Goal: Task Accomplishment & Management: Manage account settings

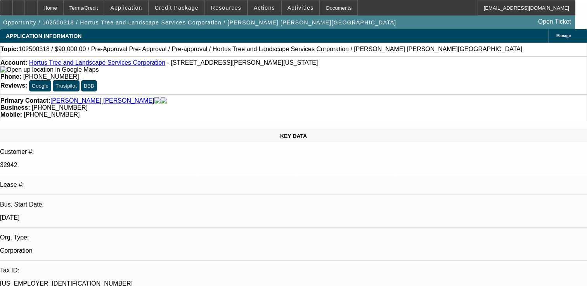
select select "0.1"
select select "2"
select select "0"
select select "6"
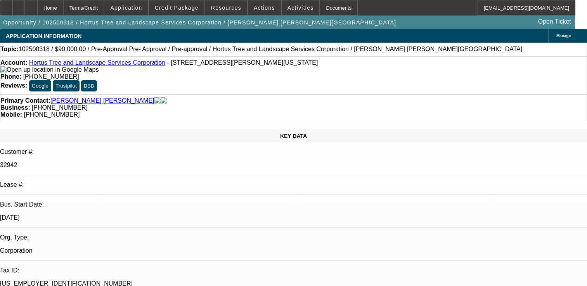
select select "0.1"
select select "2"
select select "0"
select select "6"
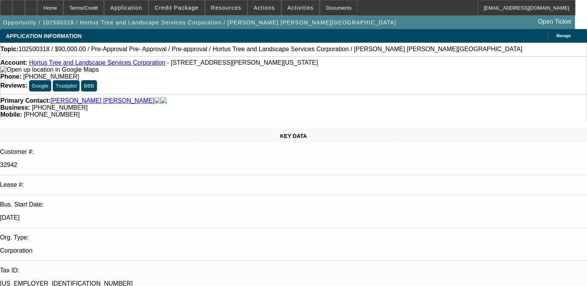
select select "0.1"
select select "2"
select select "0"
select select "6"
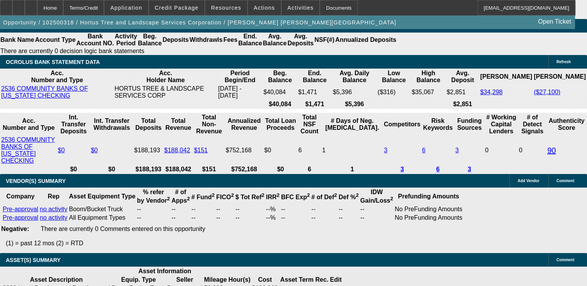
scroll to position [1436, 0]
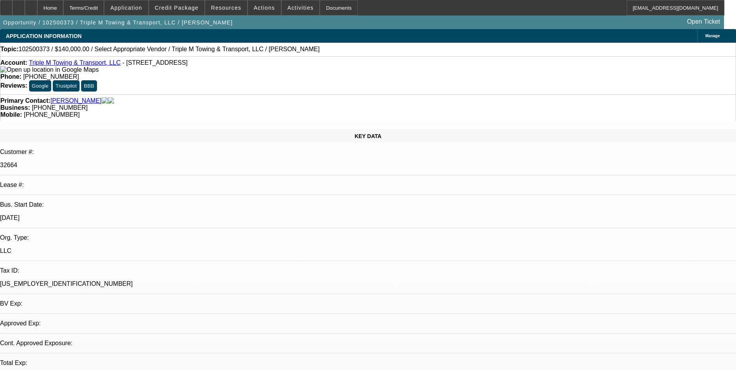
select select "0"
select select "2"
select select "0.1"
select select "1"
select select "2"
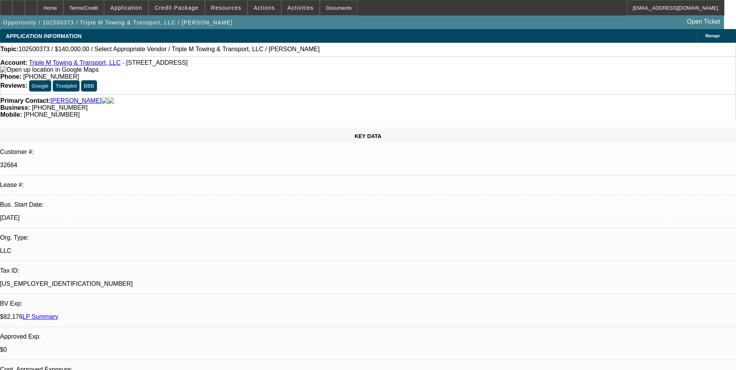
select select "4"
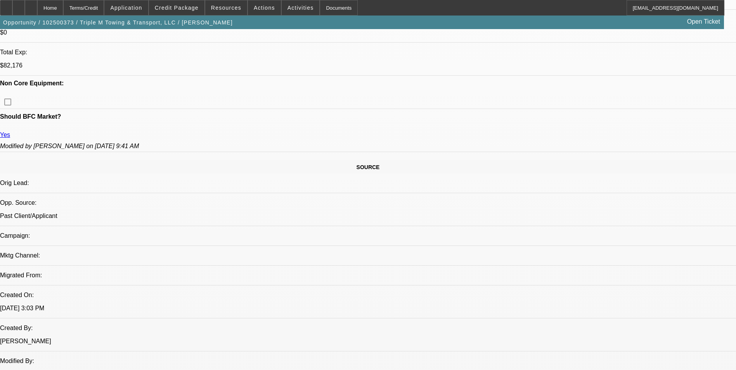
scroll to position [337, 0]
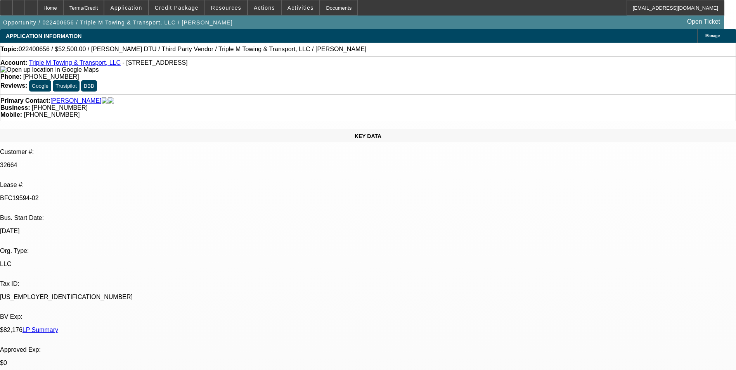
select select "0"
select select "2"
select select "0"
select select "2"
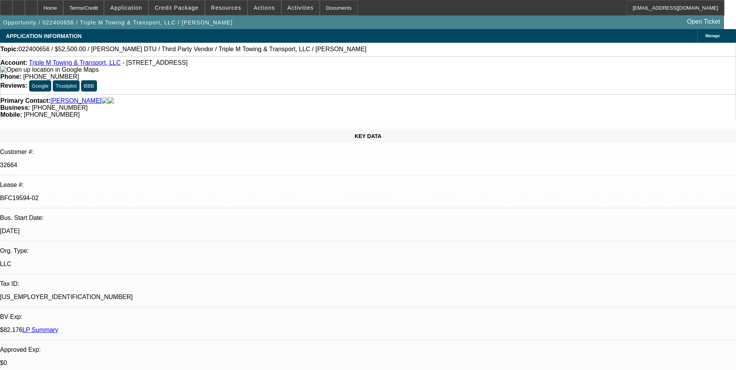
select select "0.1"
select select "0"
select select "2"
select select "0.1"
select select "0"
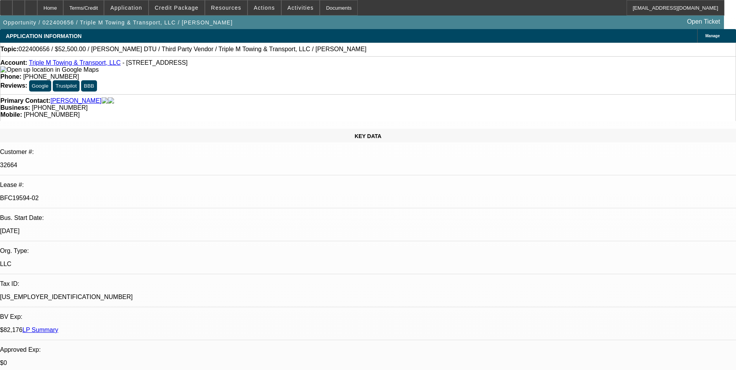
select select "2"
select select "0.1"
select select "1"
select select "2"
select select "6"
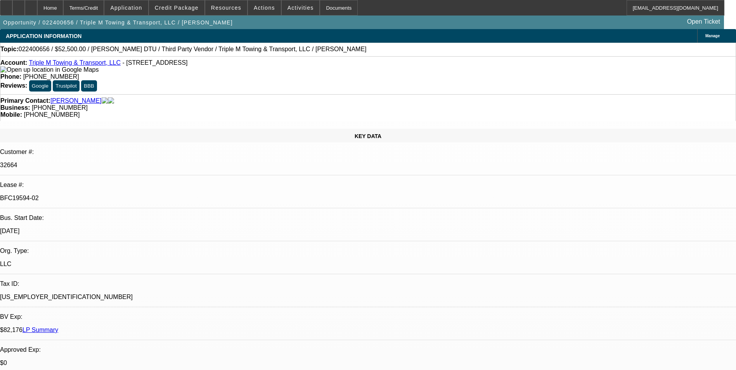
select select "1"
select select "2"
select select "4"
select select "1"
select select "2"
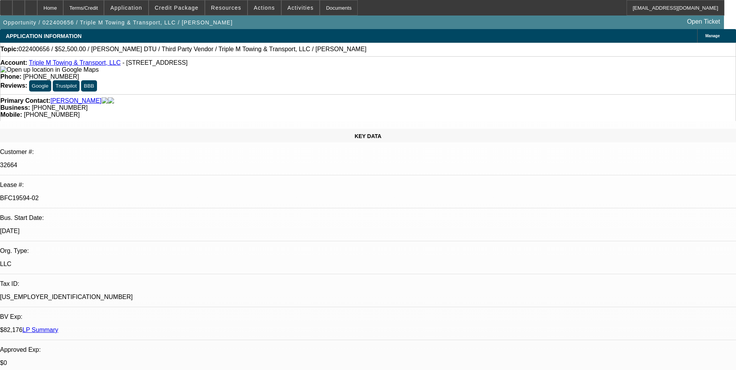
select select "4"
select select "1"
select select "2"
select select "4"
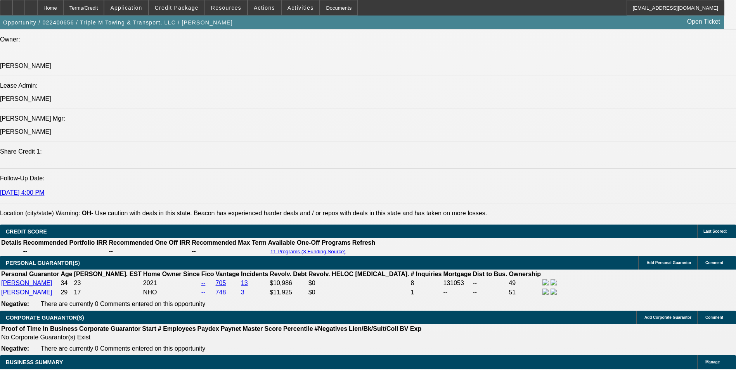
scroll to position [892, 0]
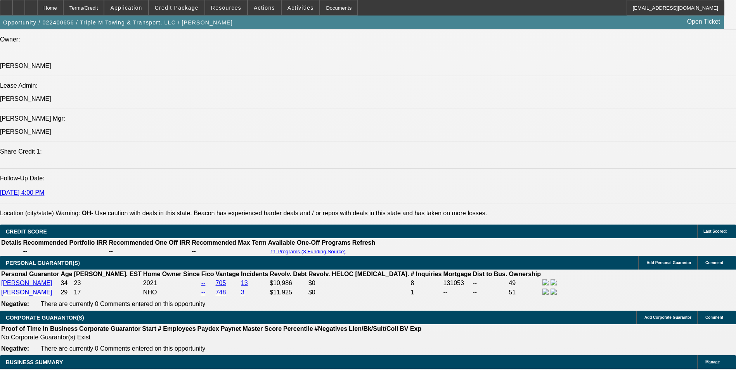
scroll to position [1125, 0]
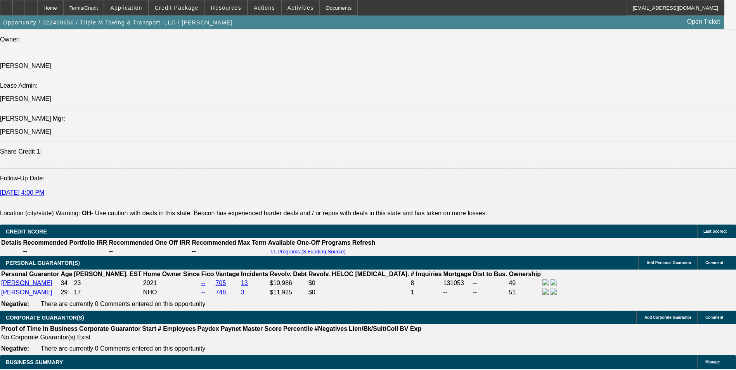
drag, startPoint x: 262, startPoint y: 2, endPoint x: 267, endPoint y: 11, distance: 10.6
click at [262, 2] on span at bounding box center [264, 7] width 33 height 19
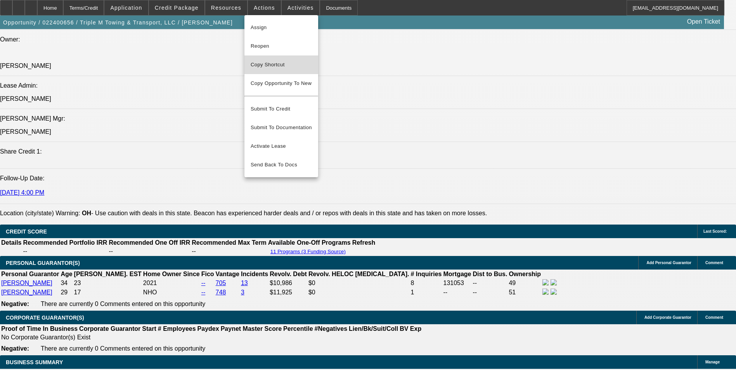
click at [272, 68] on span "Copy Shortcut" at bounding box center [281, 64] width 61 height 9
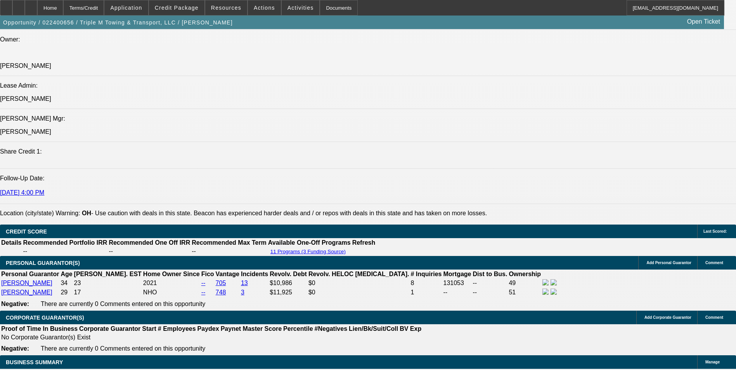
scroll to position [1280, 0]
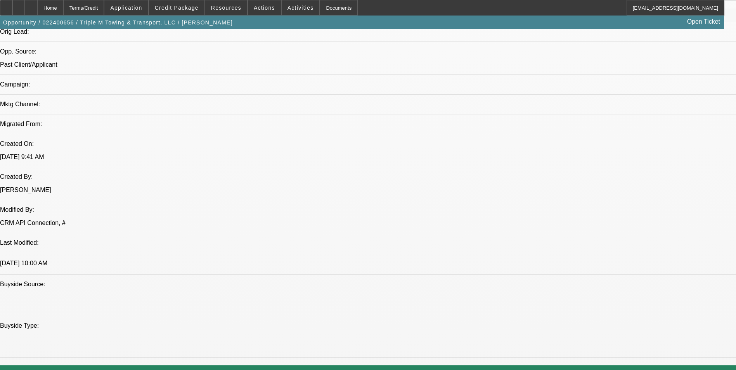
scroll to position [504, 0]
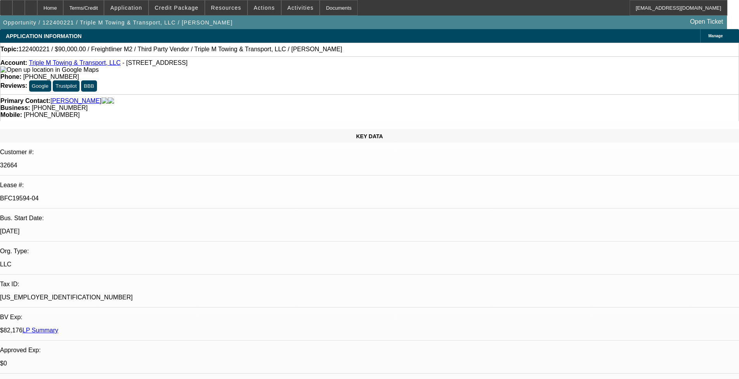
select select "0"
select select "2"
select select "0.1"
select select "0"
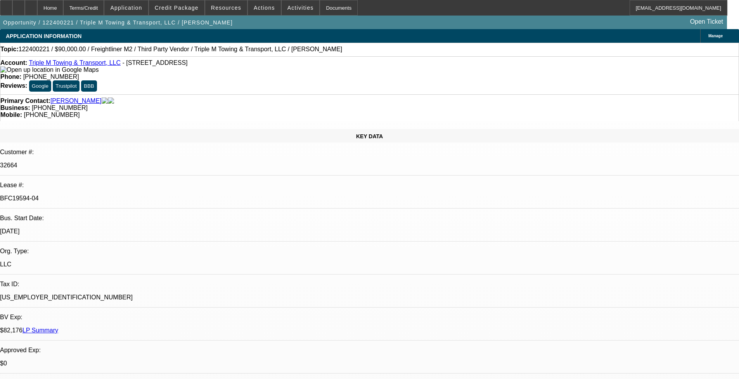
select select "0.1"
select select "0"
select select "0.1"
select select "0"
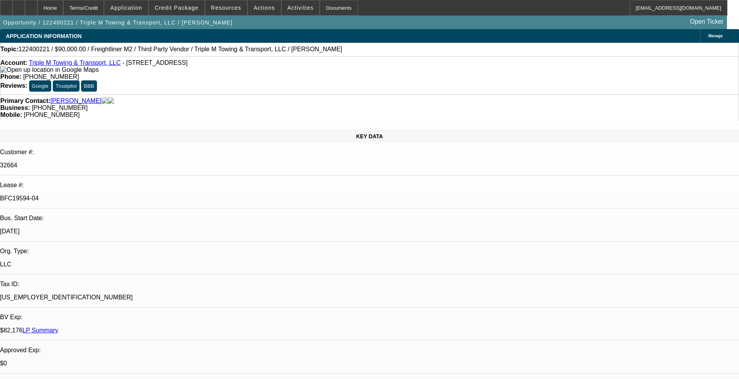
select select "2"
select select "0.1"
select select "1"
select select "2"
select select "4"
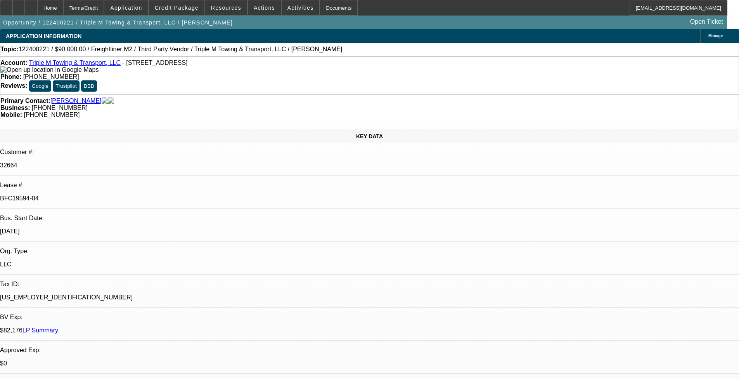
select select "1"
select select "4"
select select "1"
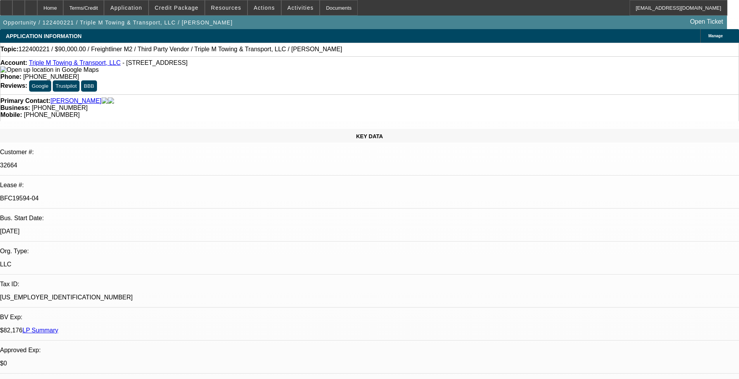
select select "4"
select select "1"
select select "2"
select select "4"
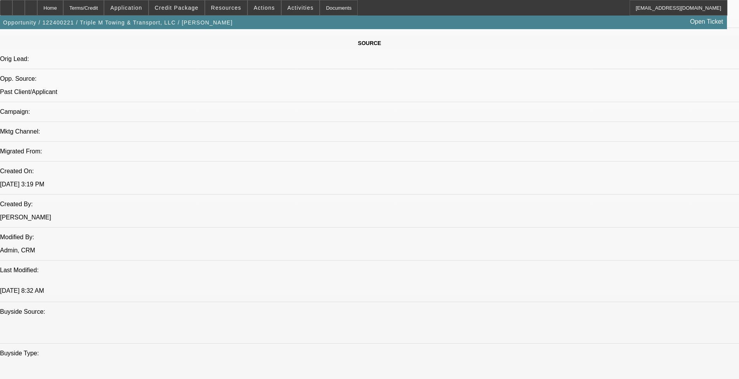
scroll to position [388, 0]
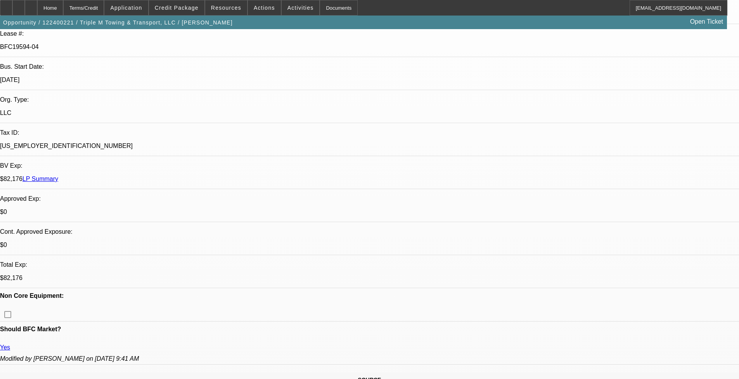
scroll to position [39, 0]
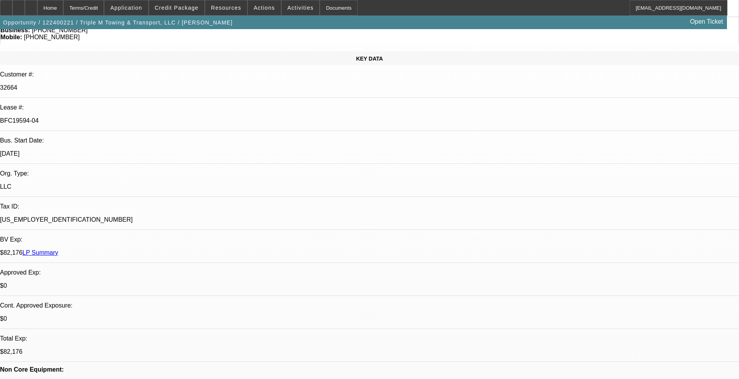
scroll to position [0, 0]
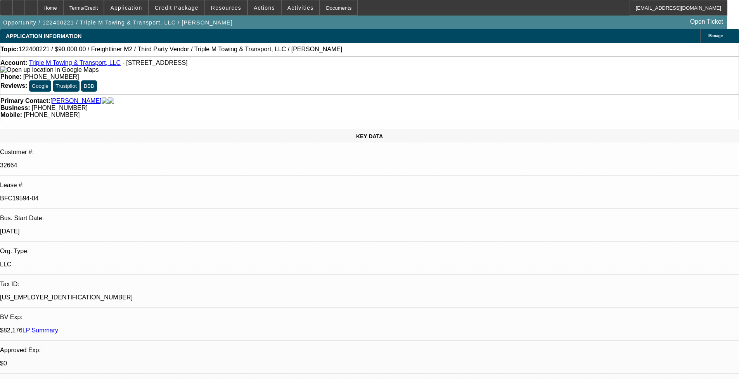
click at [61, 65] on link "Triple M Towing & Transport, LLC" at bounding box center [75, 62] width 92 height 7
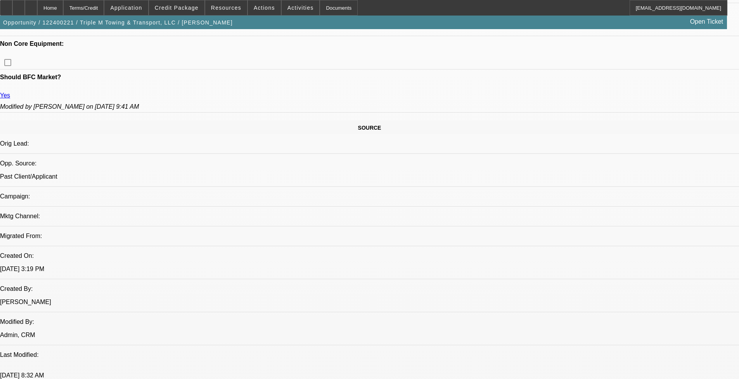
scroll to position [466, 0]
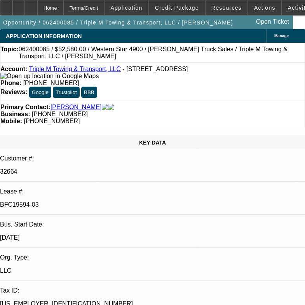
select select "0"
select select "2"
select select "0.1"
select select "0"
select select "2"
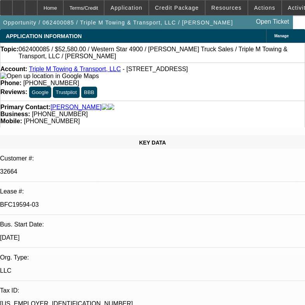
select select "0.1"
select select "0"
select select "2"
select select "0.1"
select select "0"
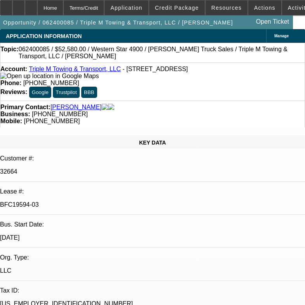
select select "2"
select select "0.1"
select select "1"
select select "2"
select select "4"
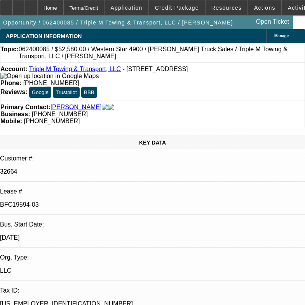
select select "1"
select select "2"
select select "4"
select select "1"
select select "2"
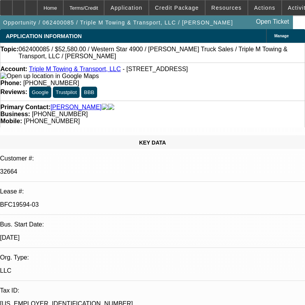
select select "4"
select select "1"
select select "2"
select select "4"
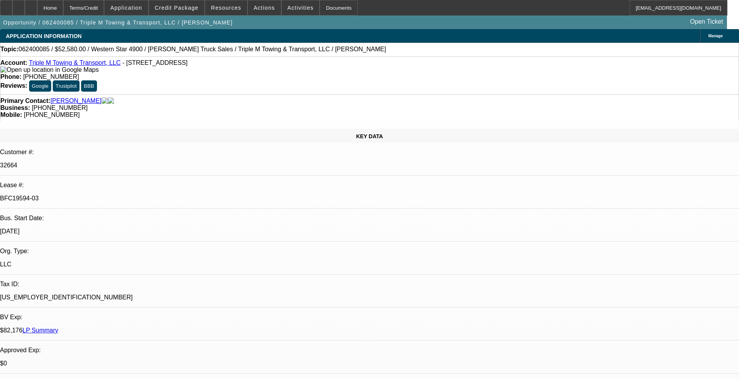
scroll to position [310, 0]
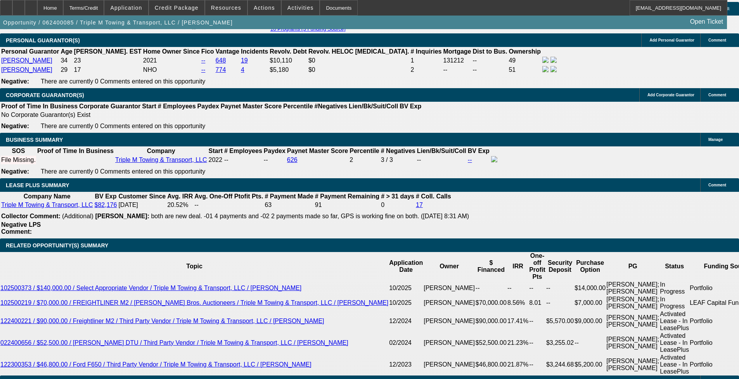
scroll to position [1203, 0]
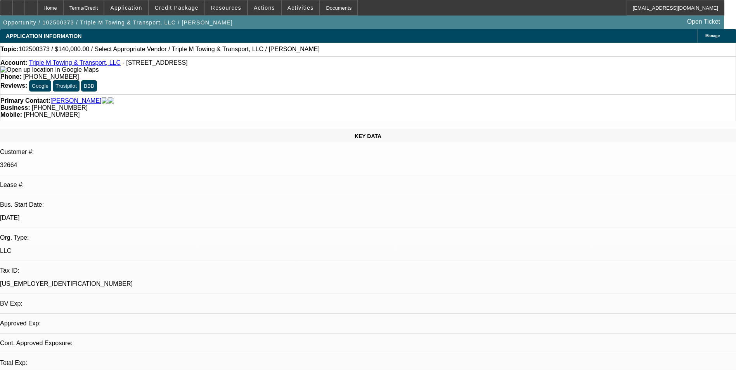
select select "0"
select select "2"
select select "0.1"
select select "1"
select select "2"
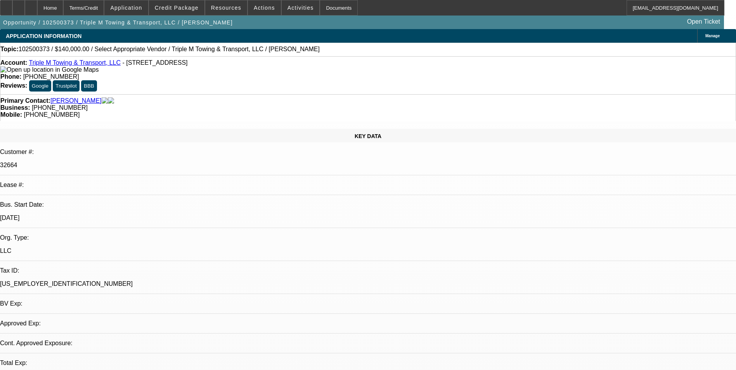
select select "4"
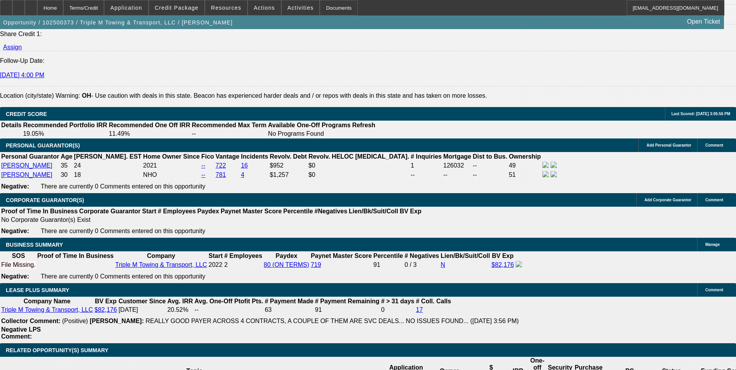
scroll to position [1125, 0]
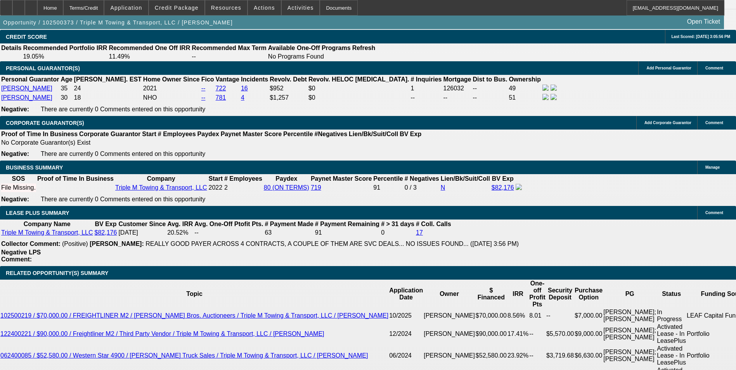
type input "60"
type input "1"
type input "$4,786.24"
type input "$2,393.12"
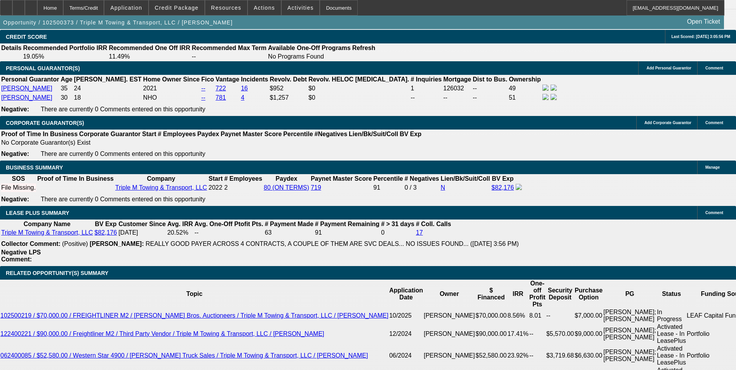
type input "10."
type input "$5,949.18"
type input "$2,974.59"
type input "10.5"
type input "$6,018.30"
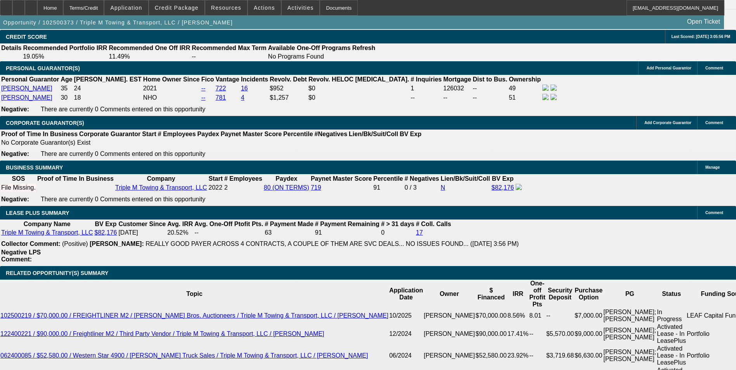
type input "$3,009.15"
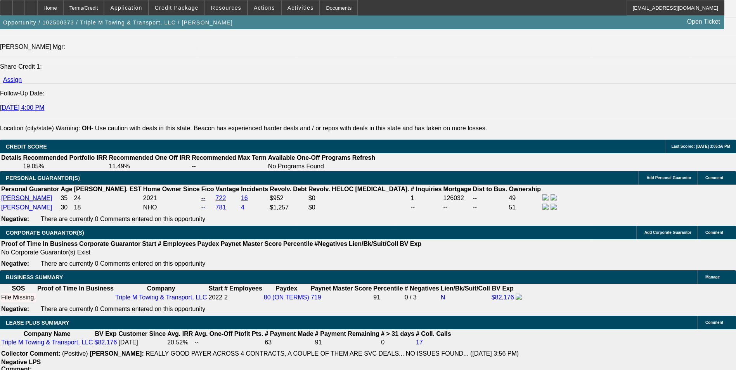
scroll to position [1009, 0]
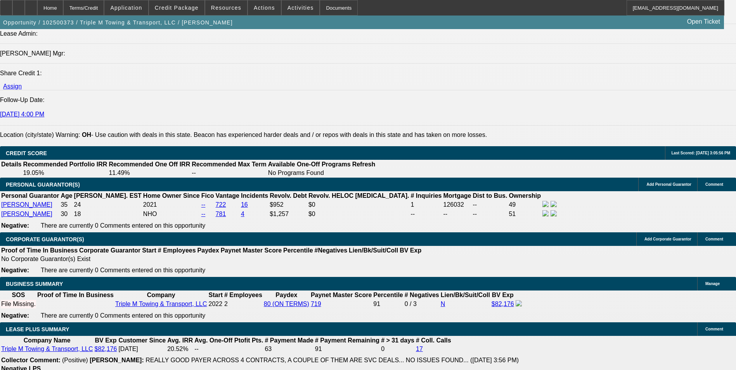
type input "10.5"
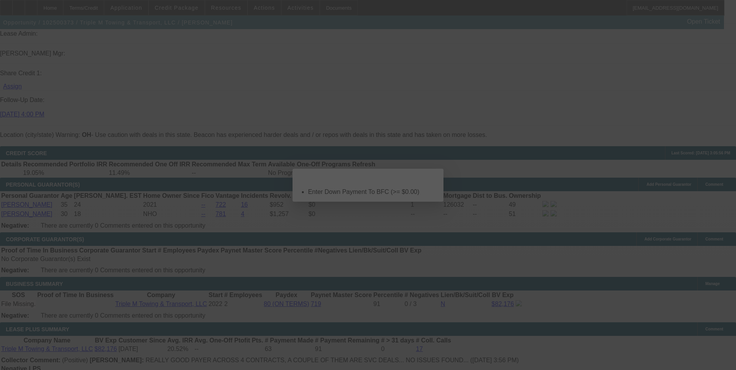
scroll to position [0, 0]
select select "0"
select select "2"
select select "0.1"
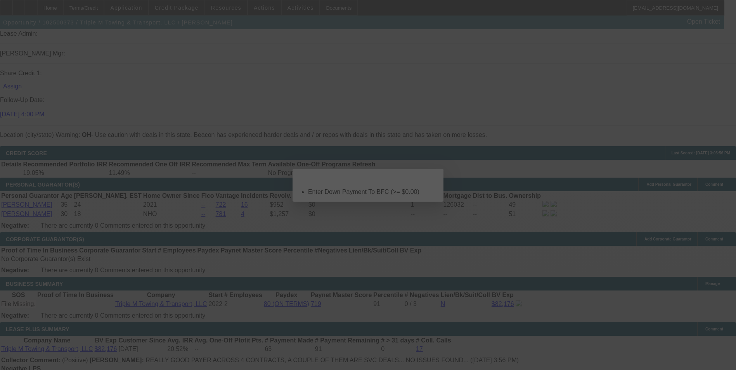
select select "4"
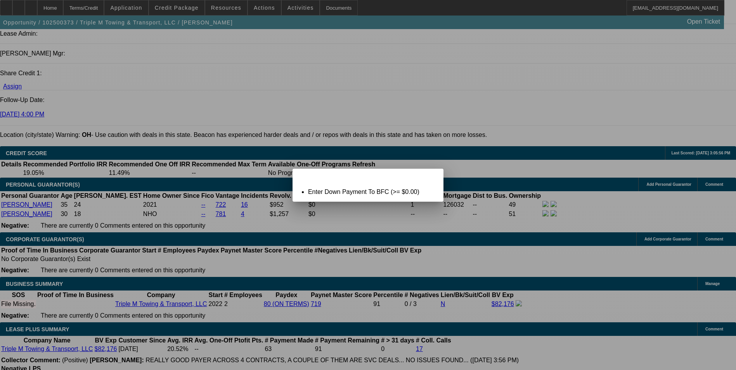
click at [406, 183] on div "Term Not Ready To Calculate: Term Id 1" at bounding box center [360, 176] width 134 height 14
click at [414, 181] on div "Term Not Ready To Calculate: Term Id 1" at bounding box center [360, 176] width 134 height 14
click at [418, 181] on div "Term Not Ready To Calculate: Term Id 1" at bounding box center [360, 176] width 134 height 14
click at [418, 180] on div "Term Not Ready To Calculate: Term Id 1" at bounding box center [360, 176] width 134 height 14
click at [426, 178] on div "Close" at bounding box center [434, 173] width 17 height 9
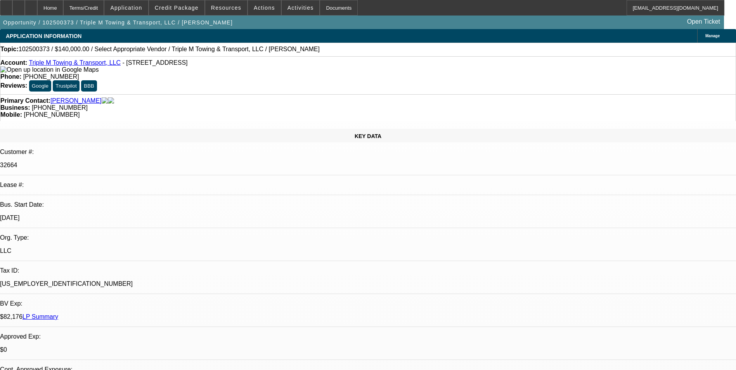
scroll to position [1009, 0]
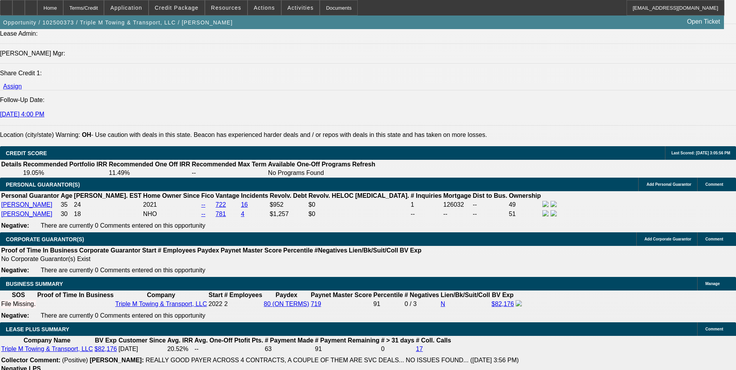
type input "$0.00"
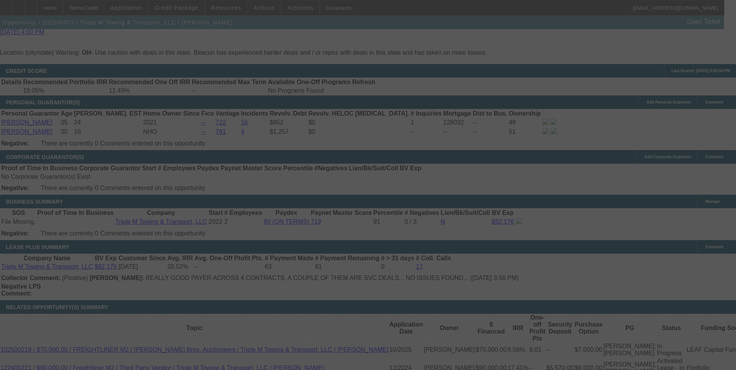
scroll to position [1164, 0]
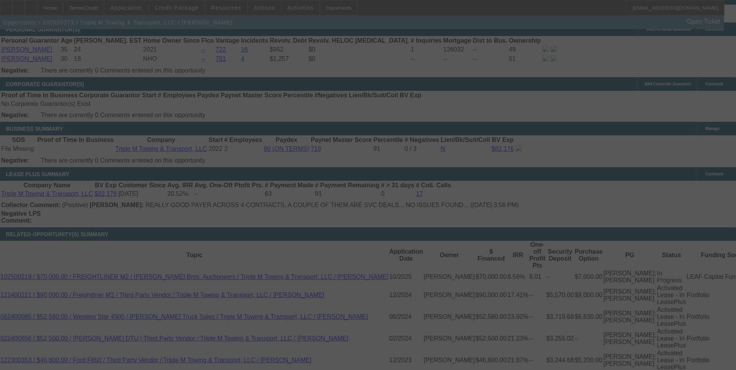
select select "0"
select select "2"
select select "0.1"
select select "4"
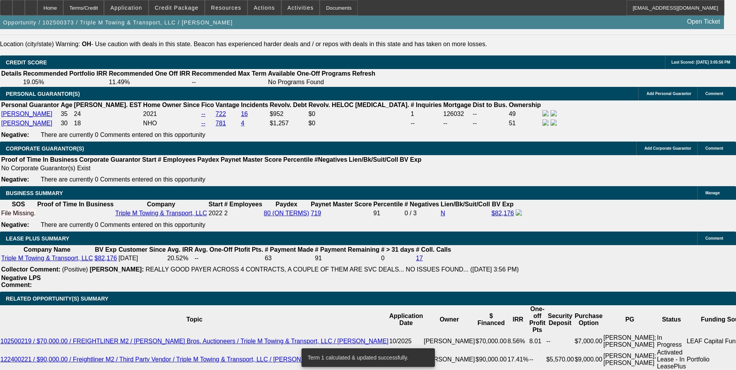
scroll to position [1086, 0]
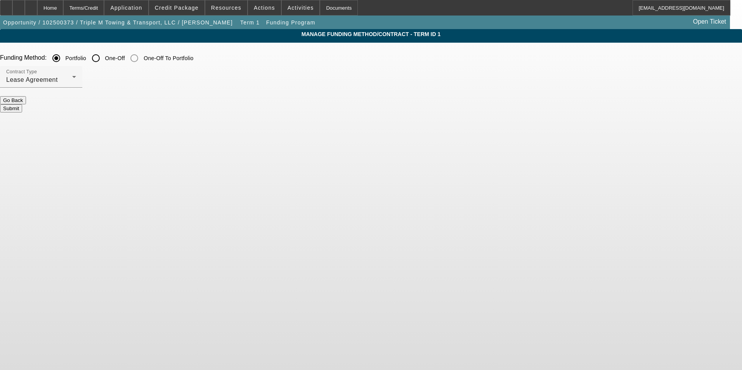
click at [104, 59] on input "One-Off" at bounding box center [96, 58] width 16 height 16
radio input "true"
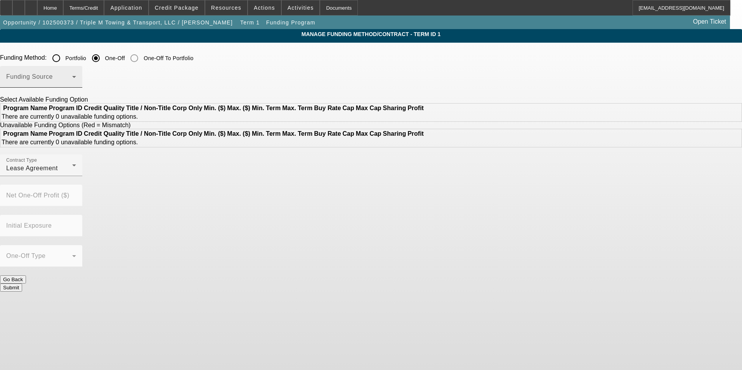
click at [72, 81] on span at bounding box center [39, 79] width 66 height 9
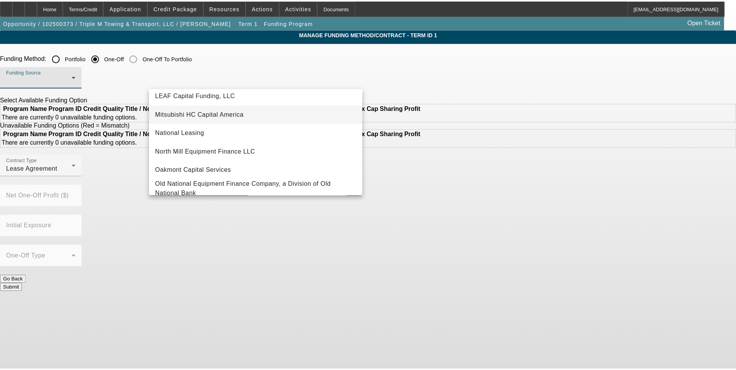
scroll to position [220, 0]
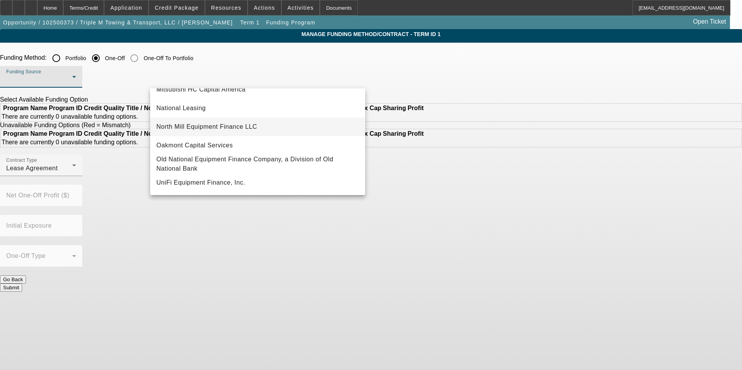
click at [217, 129] on mat-option "North Mill Equipment Finance LLC" at bounding box center [257, 127] width 215 height 19
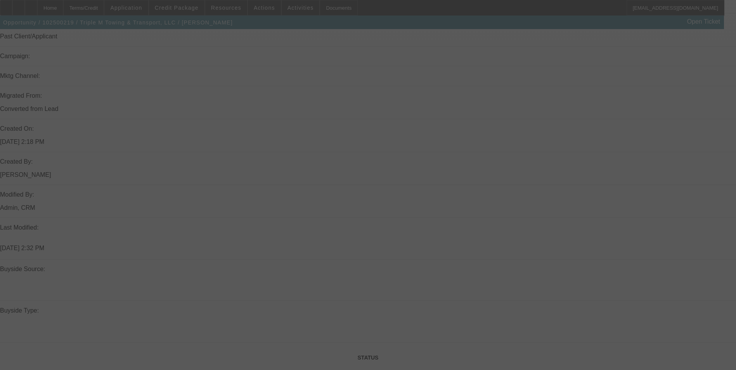
scroll to position [540, 0]
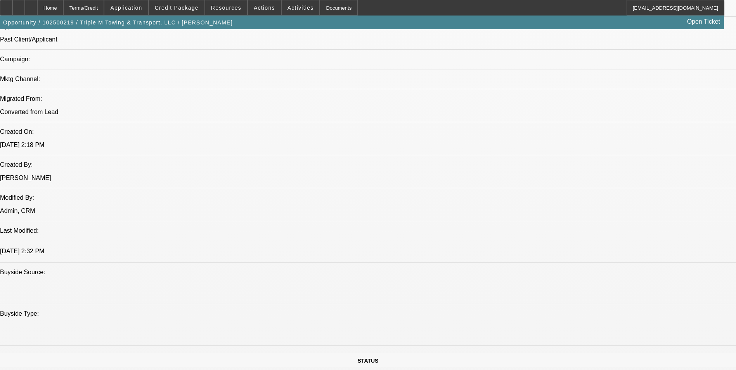
select select "0"
select select "0.1"
select select "0"
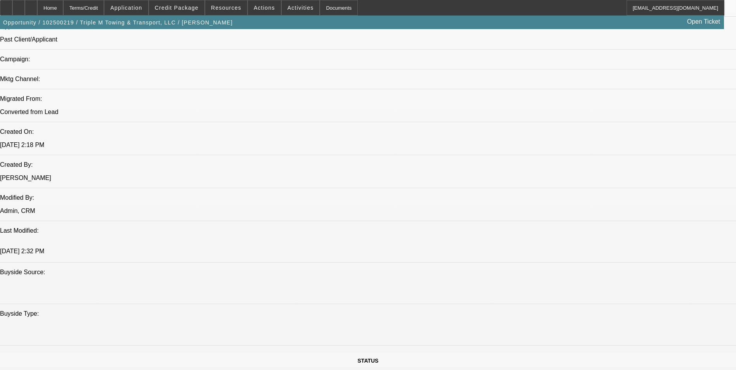
select select "0.1"
select select "0"
select select "0.1"
select select "1"
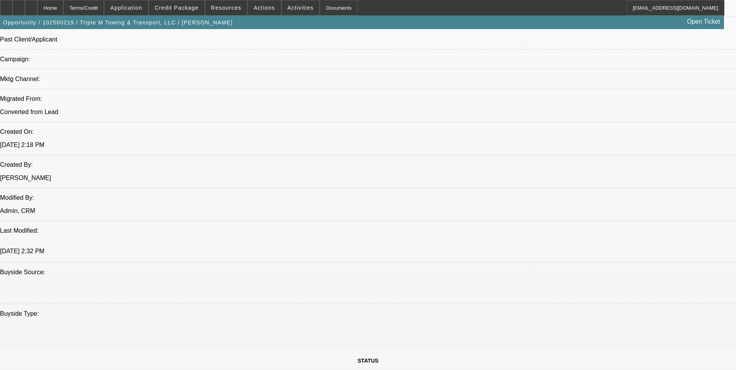
select select "1"
select select "4"
select select "1"
select select "4"
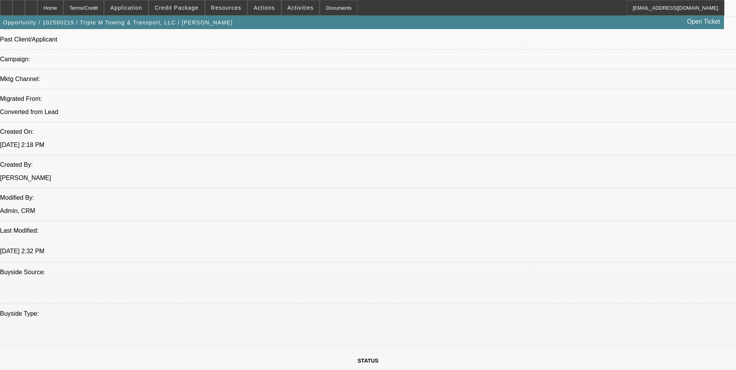
select select "1"
select select "4"
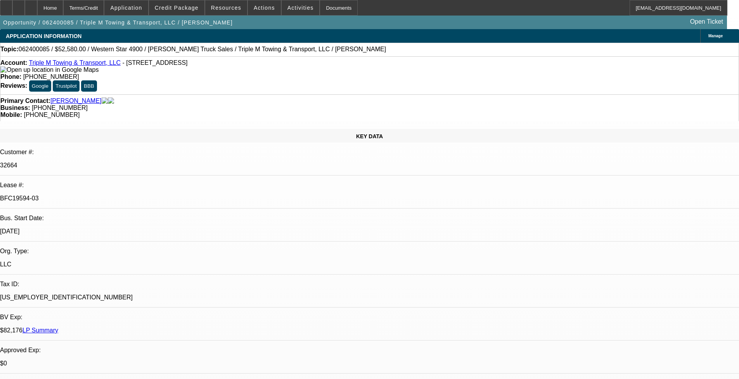
select select "0"
select select "2"
select select "0.1"
select select "0"
select select "2"
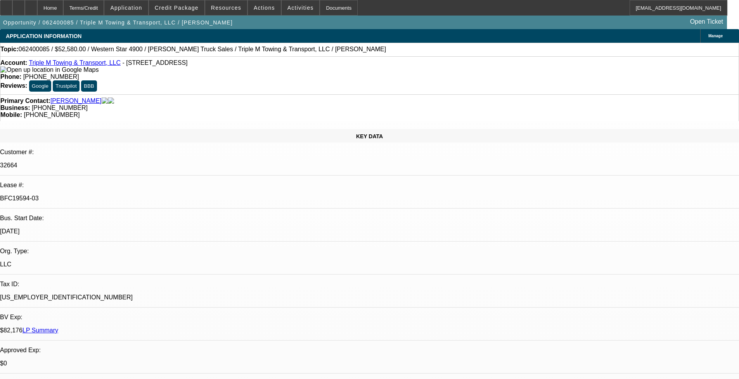
select select "0.1"
select select "0"
select select "2"
select select "0.1"
select select "0"
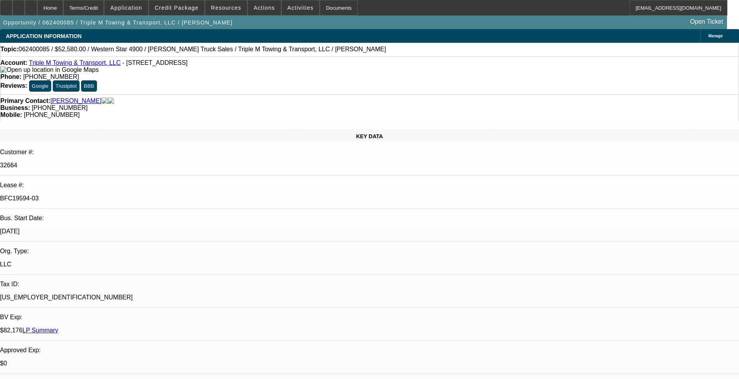
select select "2"
select select "0.1"
select select "1"
select select "2"
select select "4"
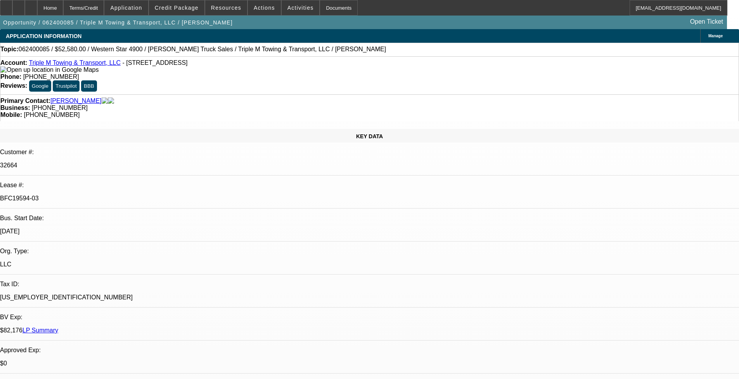
select select "1"
select select "2"
select select "4"
select select "1"
select select "2"
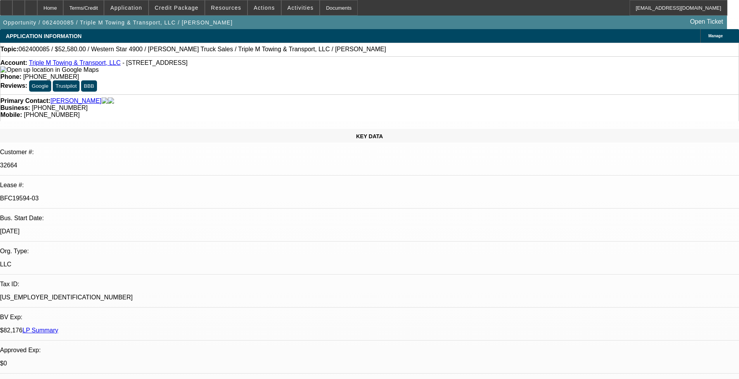
select select "4"
select select "1"
select select "2"
select select "4"
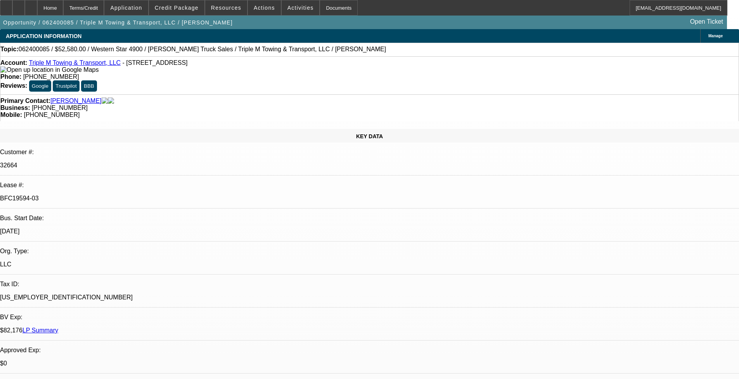
drag, startPoint x: 585, startPoint y: 270, endPoint x: 612, endPoint y: 292, distance: 34.8
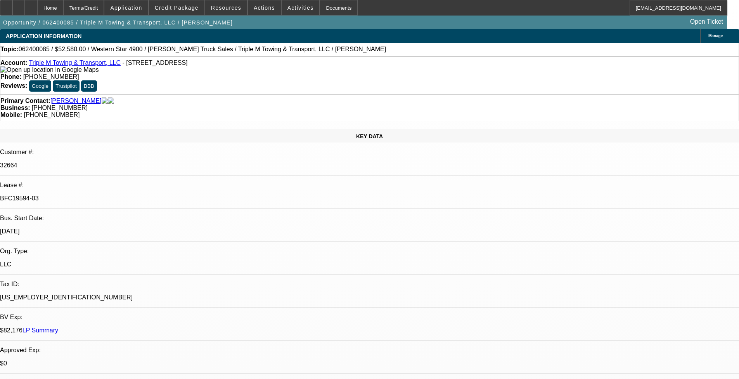
drag, startPoint x: 258, startPoint y: 7, endPoint x: 269, endPoint y: 37, distance: 32.2
click at [258, 7] on span "Actions" at bounding box center [264, 8] width 21 height 6
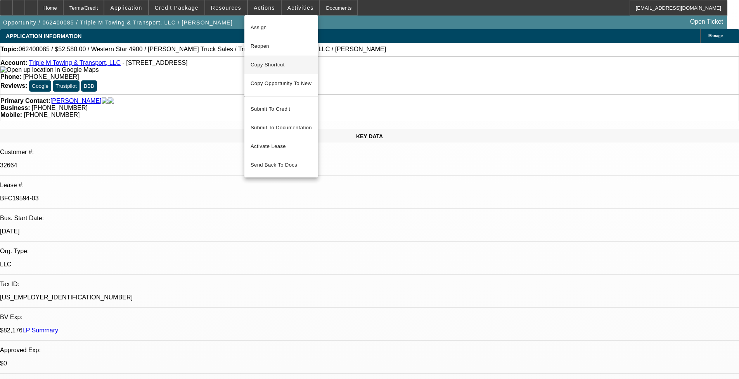
click at [270, 67] on span "Copy Shortcut" at bounding box center [281, 64] width 61 height 9
